Goal: Book appointment/travel/reservation

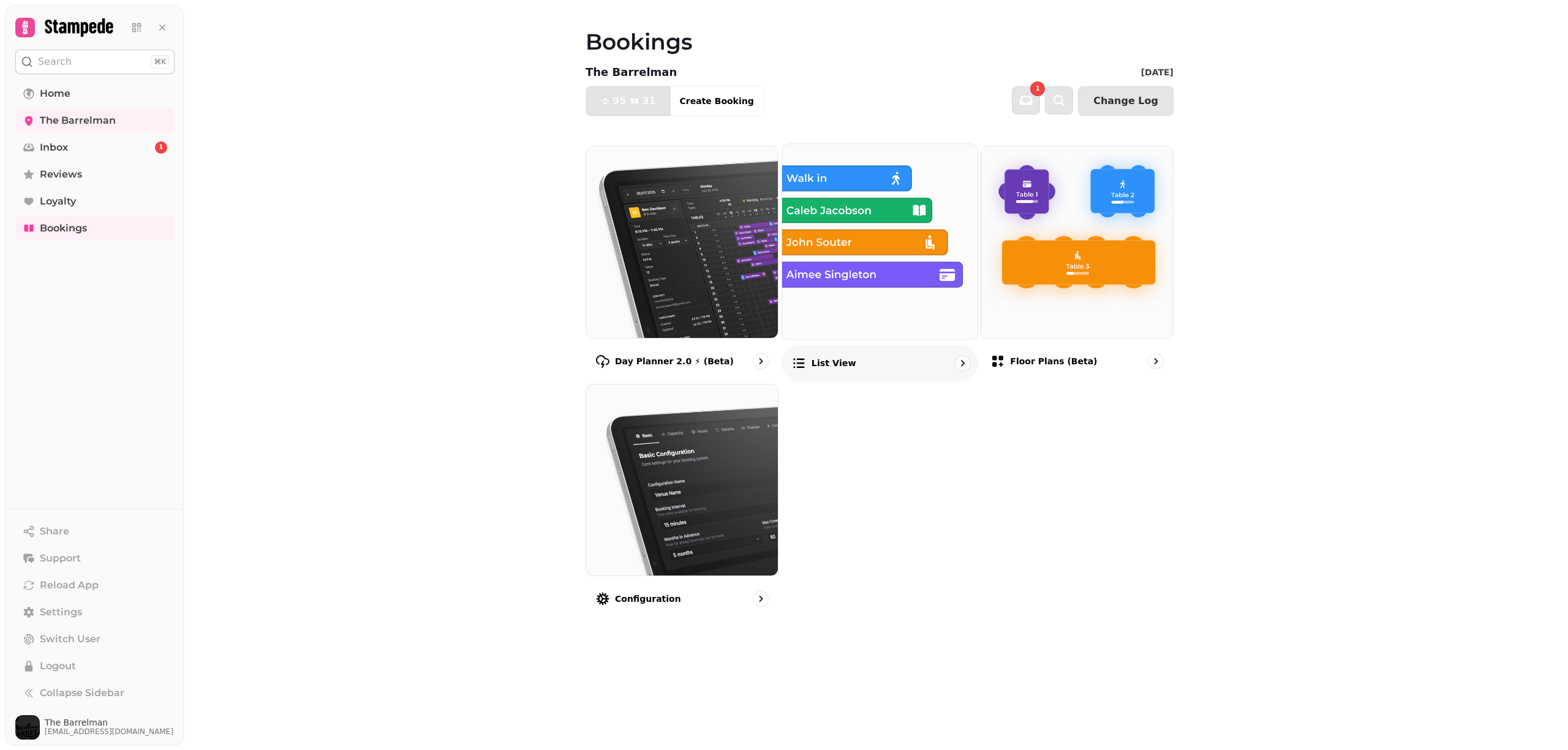
click at [802, 214] on img at bounding box center [880, 242] width 215 height 215
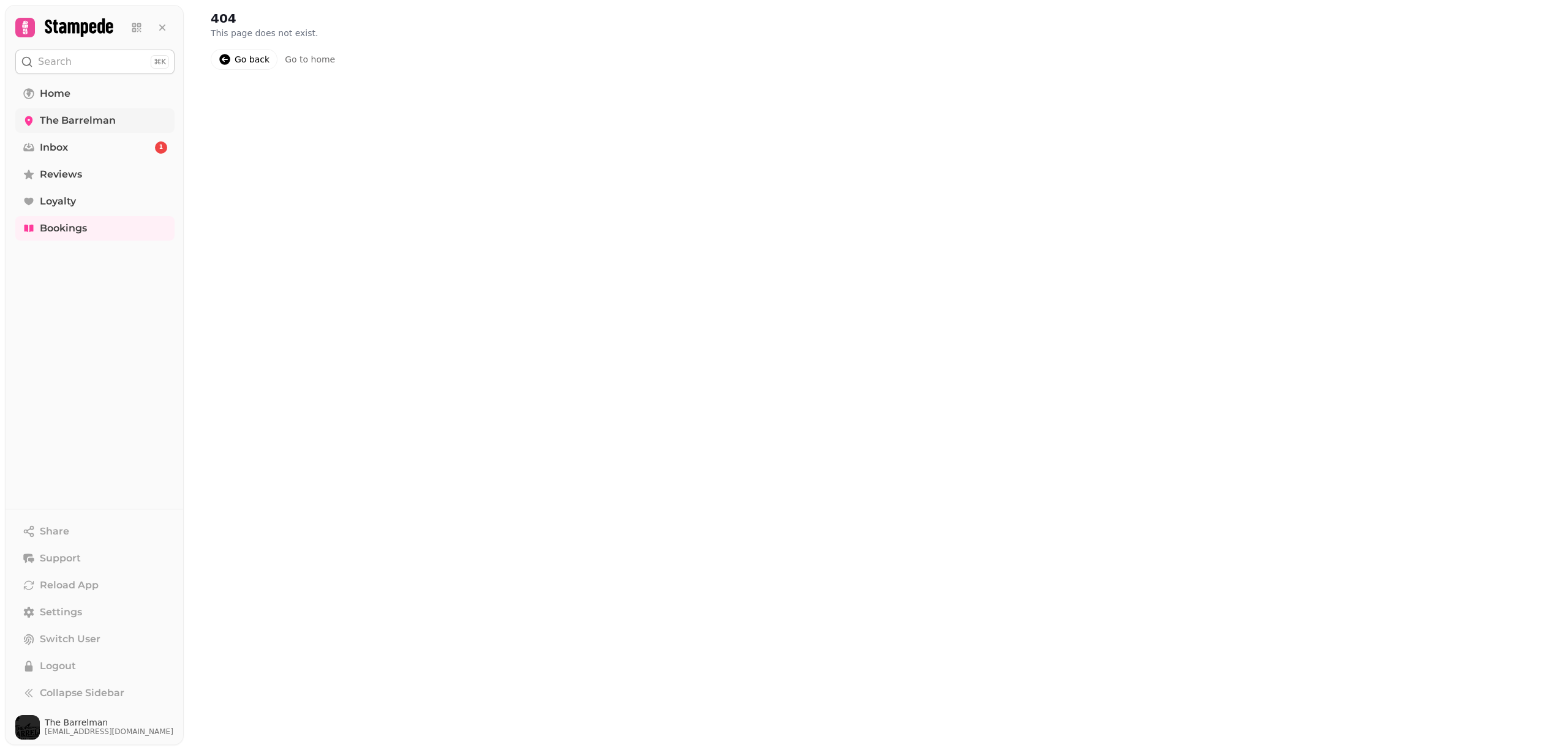
click at [53, 113] on span "The Barrelman" at bounding box center [78, 120] width 76 height 15
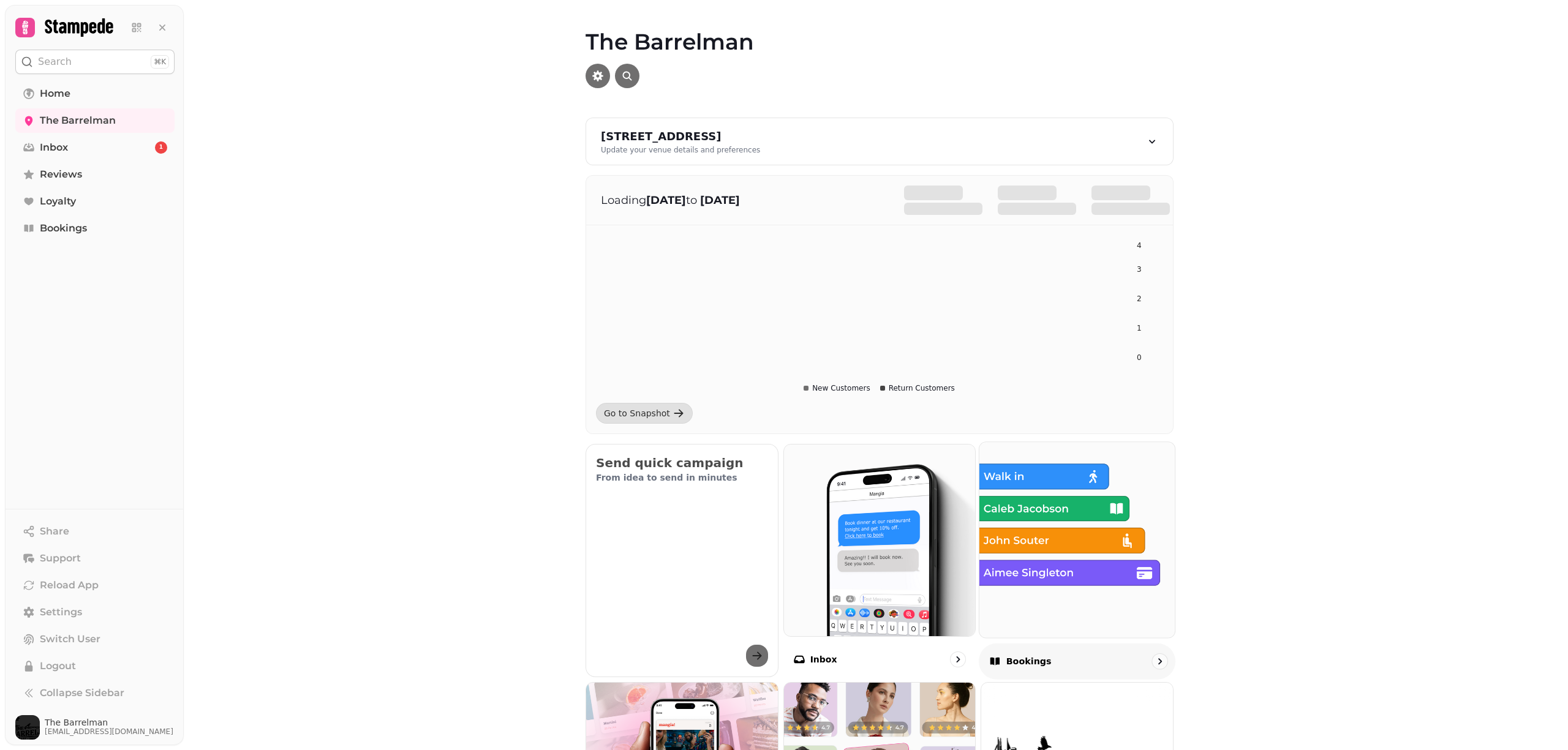
click at [1035, 504] on img at bounding box center [1077, 540] width 215 height 215
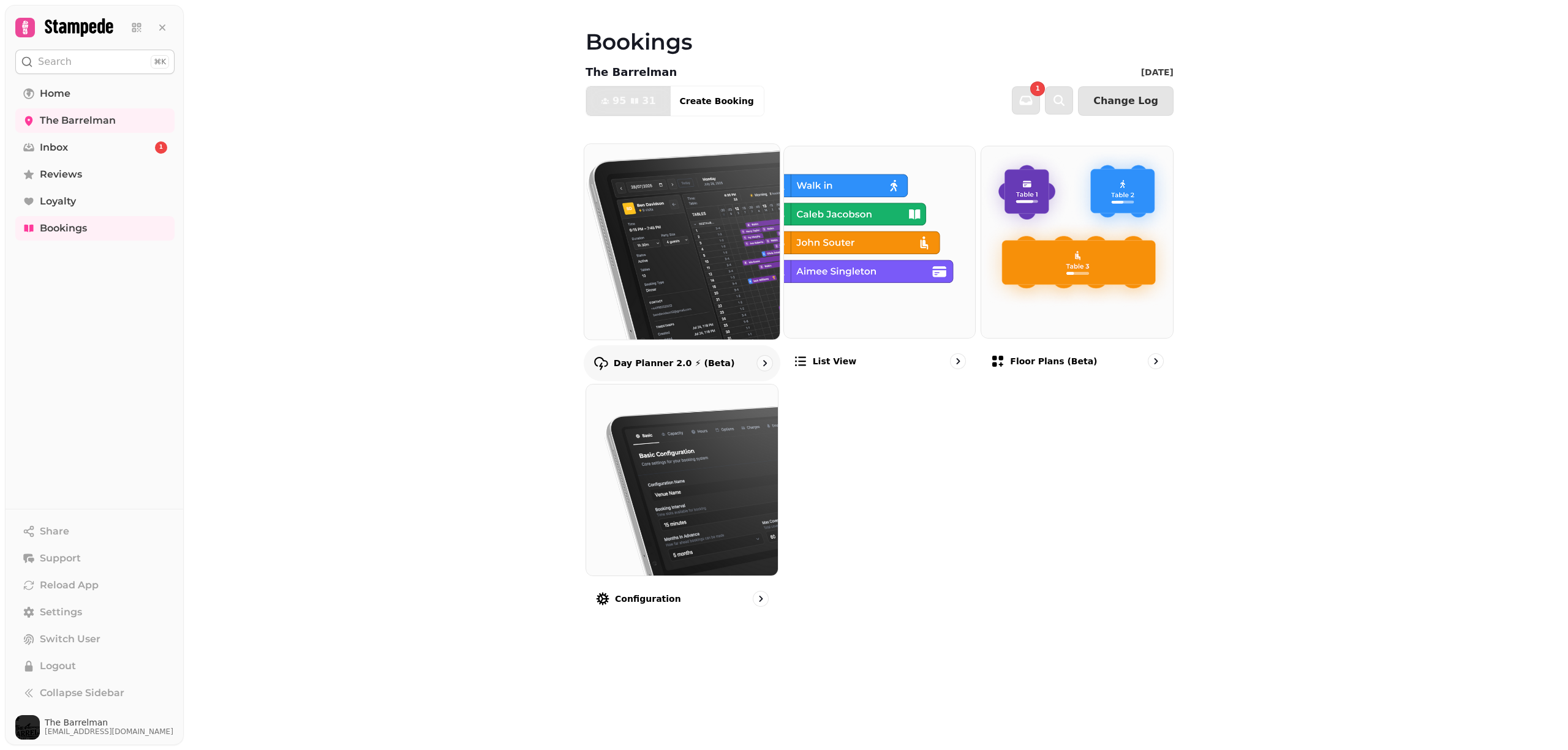
click at [636, 248] on img at bounding box center [682, 242] width 215 height 215
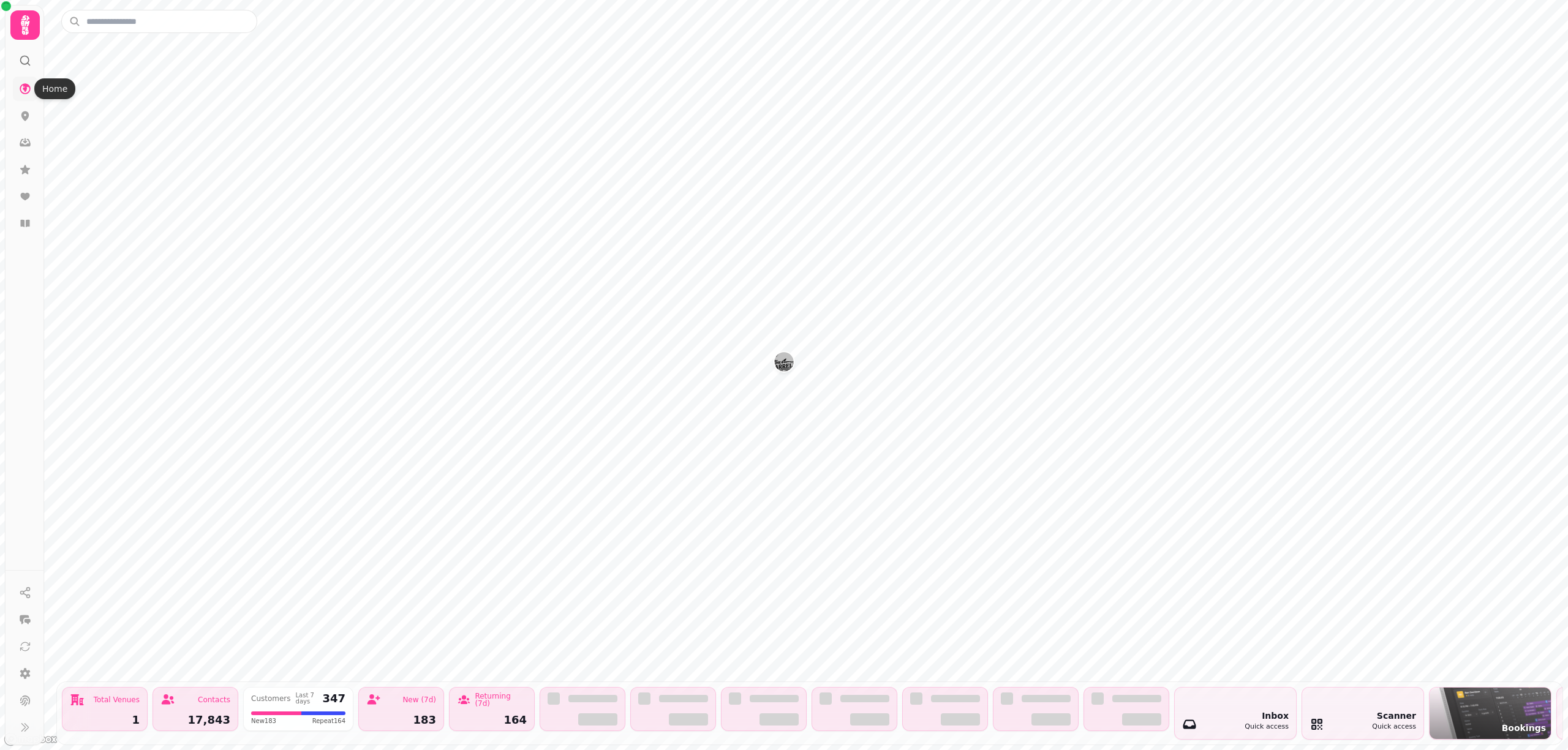
click at [25, 88] on icon at bounding box center [24, 88] width 11 height 11
click at [20, 16] on icon at bounding box center [24, 24] width 24 height 24
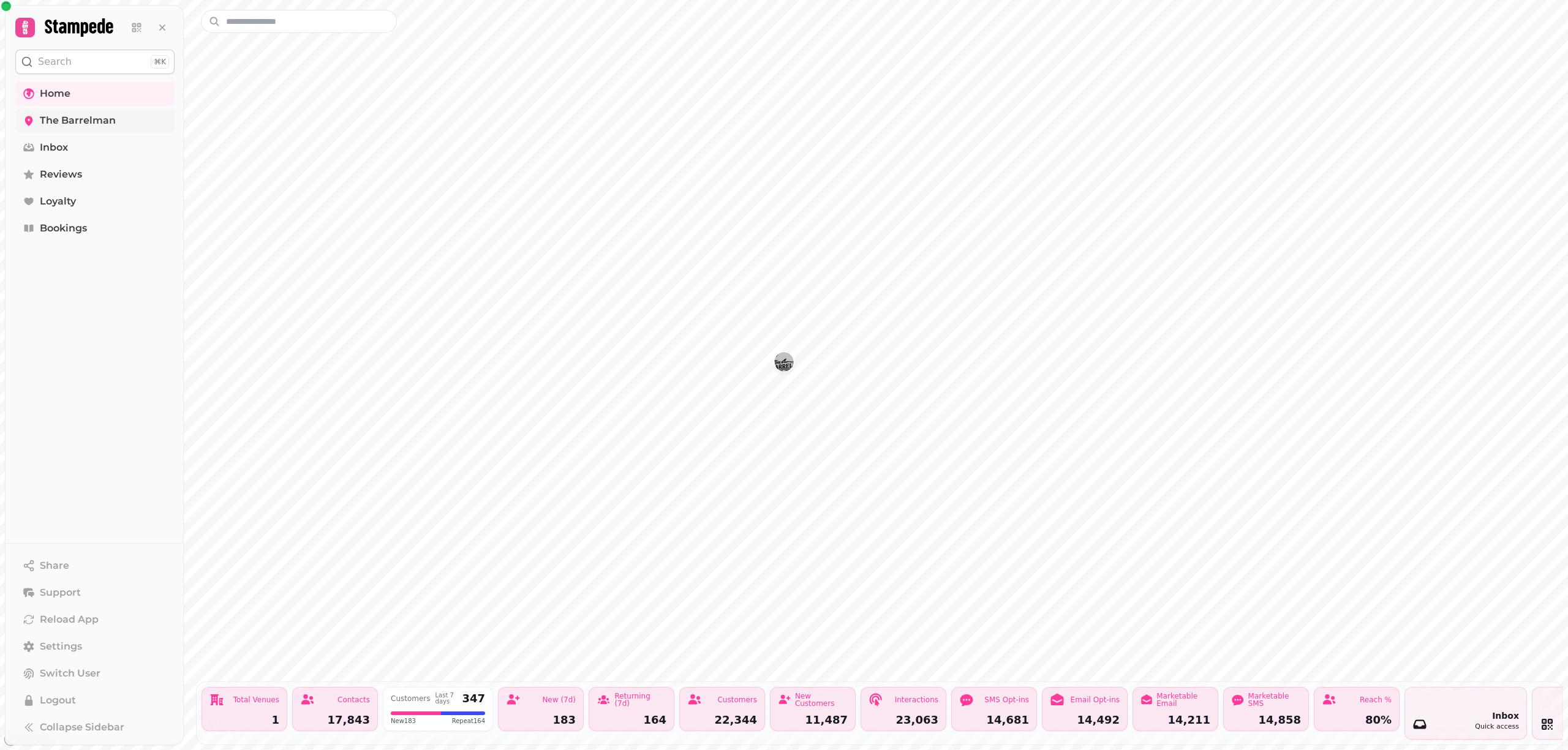
click at [55, 120] on span "The Barrelman" at bounding box center [78, 120] width 76 height 15
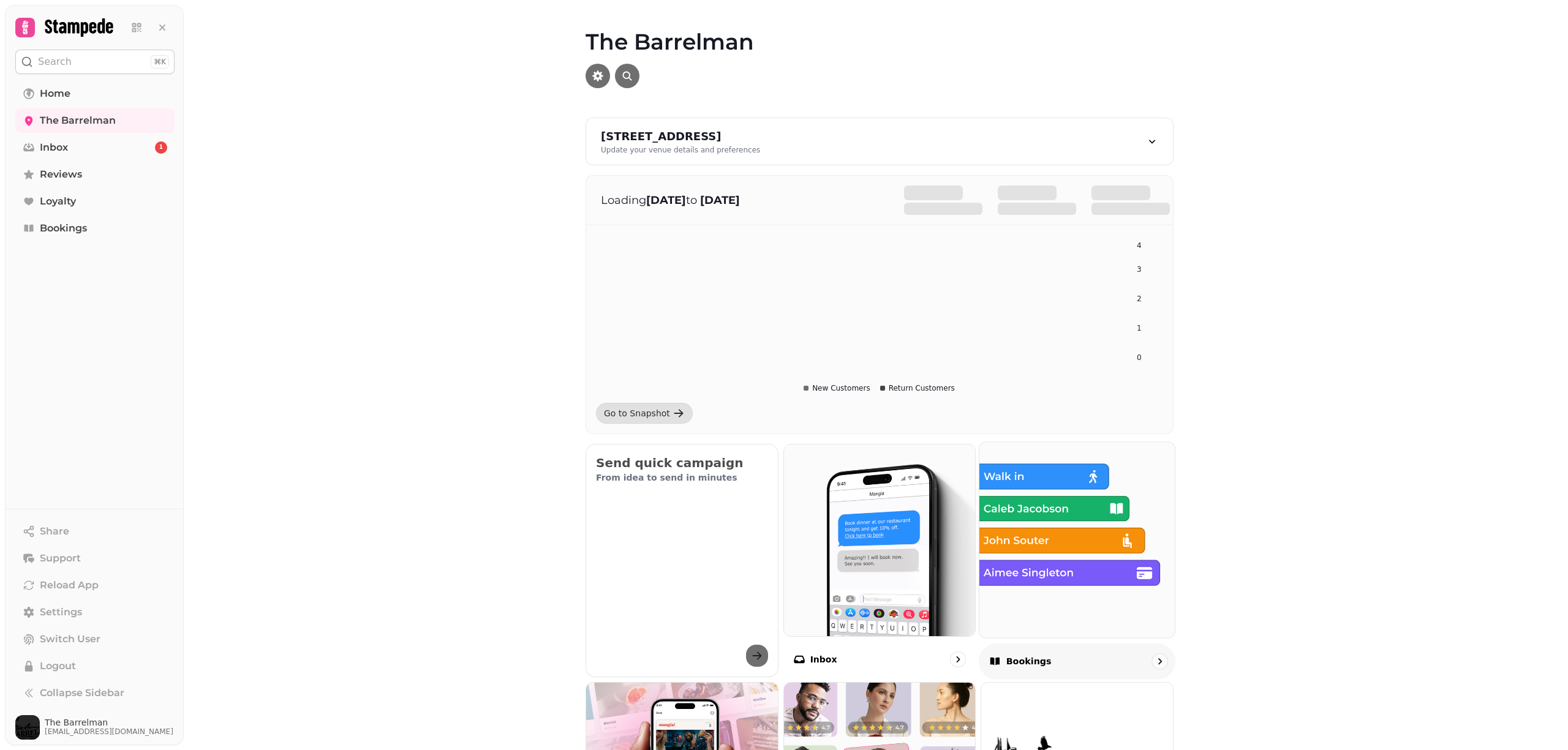
click at [1017, 509] on img at bounding box center [1077, 540] width 215 height 215
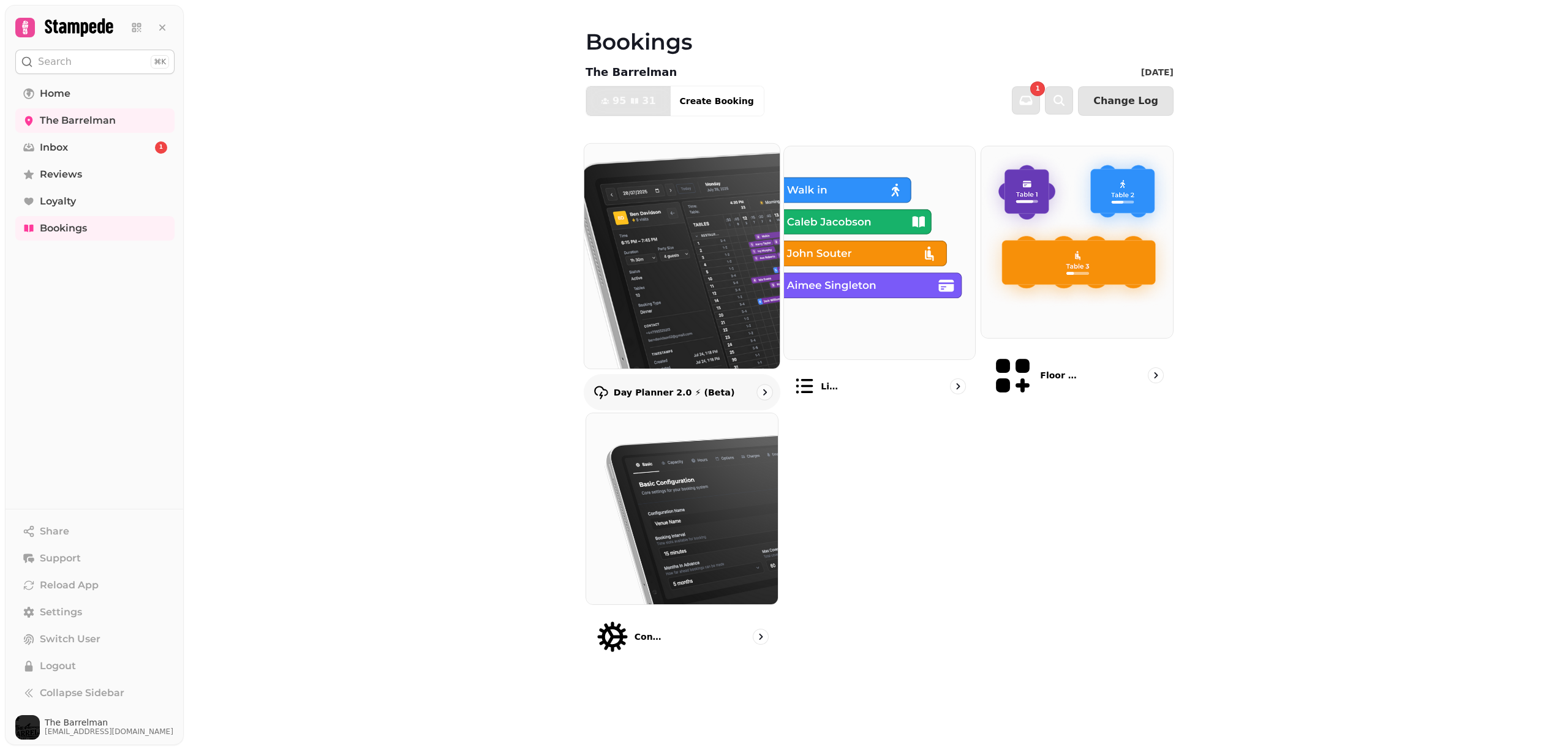
click at [694, 267] on img at bounding box center [682, 255] width 215 height 247
